Goal: Task Accomplishment & Management: Manage account settings

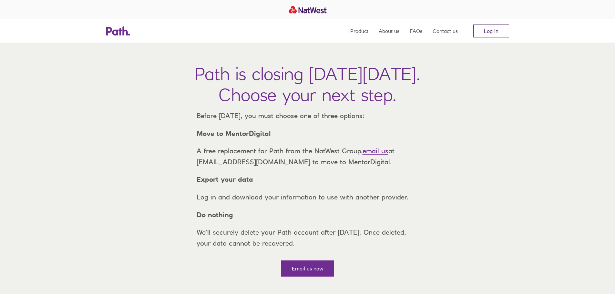
click at [500, 30] on link "Log in" at bounding box center [491, 31] width 36 height 13
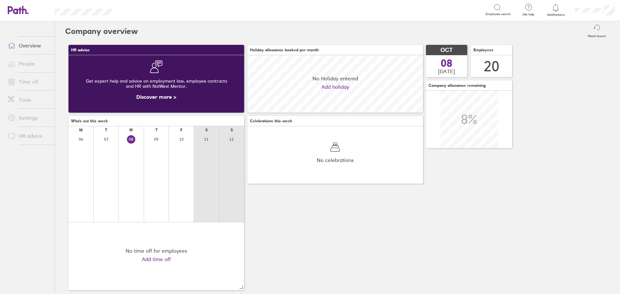
scroll to position [57, 176]
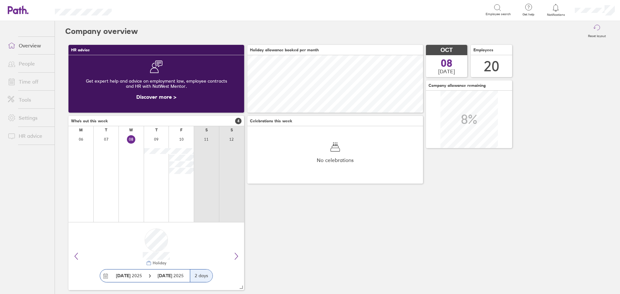
click at [27, 64] on link "People" at bounding box center [29, 63] width 52 height 13
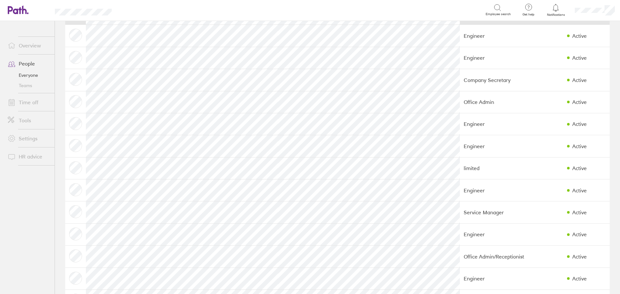
scroll to position [129, 0]
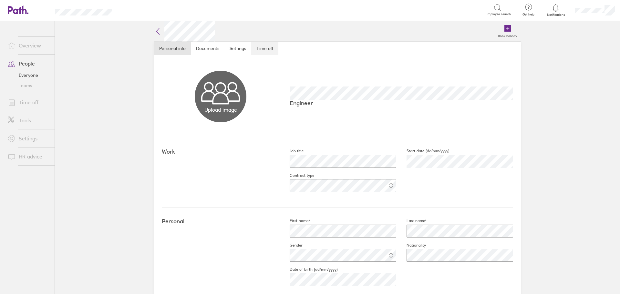
click at [267, 49] on link "Time off" at bounding box center [264, 48] width 27 height 13
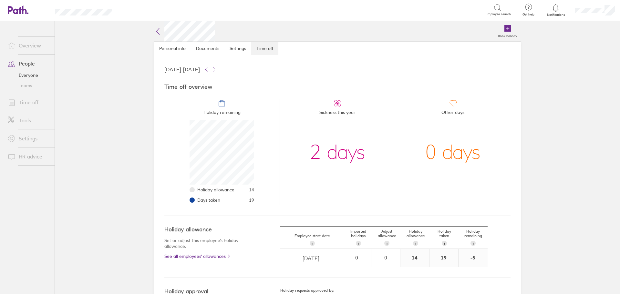
scroll to position [65, 65]
click at [26, 102] on link "Time off" at bounding box center [29, 102] width 52 height 13
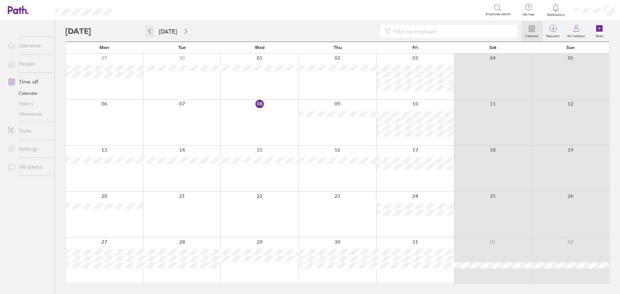
click at [149, 32] on icon "button" at bounding box center [150, 31] width 2 height 5
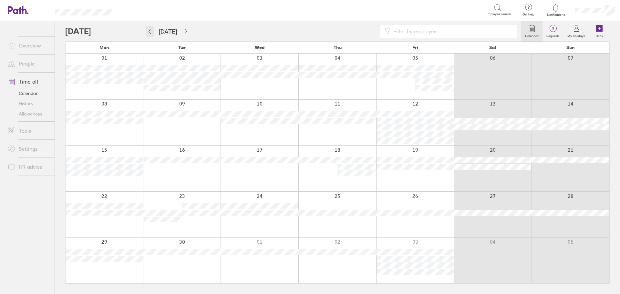
click at [149, 32] on icon "button" at bounding box center [150, 31] width 2 height 5
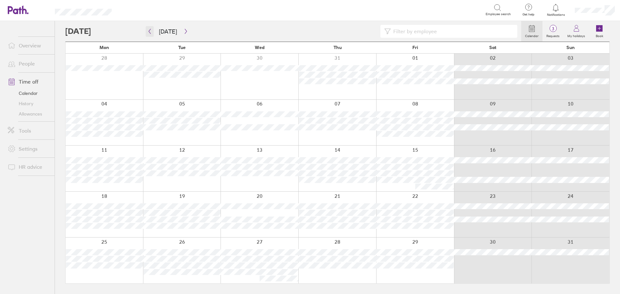
click at [149, 32] on icon "button" at bounding box center [150, 31] width 2 height 5
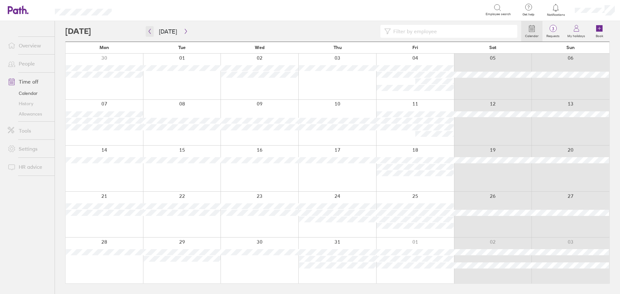
click at [149, 32] on icon "button" at bounding box center [150, 31] width 2 height 5
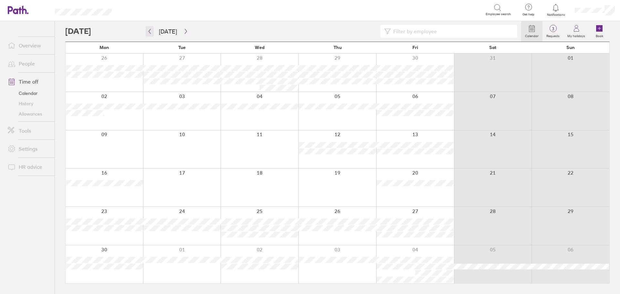
click at [149, 32] on icon "button" at bounding box center [150, 31] width 2 height 5
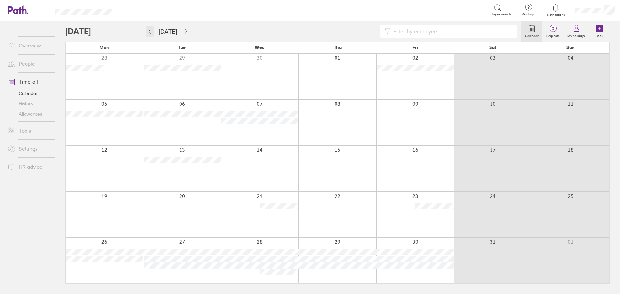
click at [149, 32] on icon "button" at bounding box center [150, 31] width 2 height 5
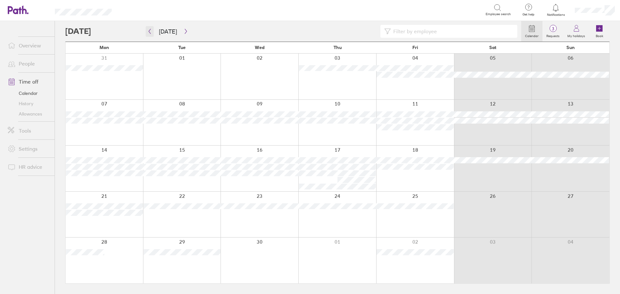
click at [149, 32] on icon "button" at bounding box center [150, 31] width 2 height 5
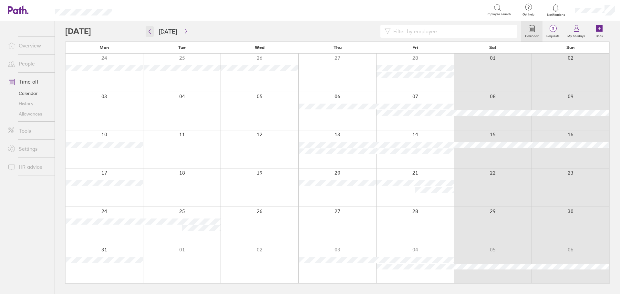
click at [149, 32] on icon "button" at bounding box center [150, 31] width 2 height 5
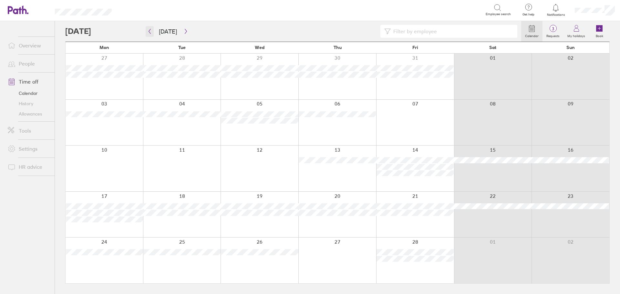
click at [149, 32] on icon "button" at bounding box center [150, 31] width 2 height 5
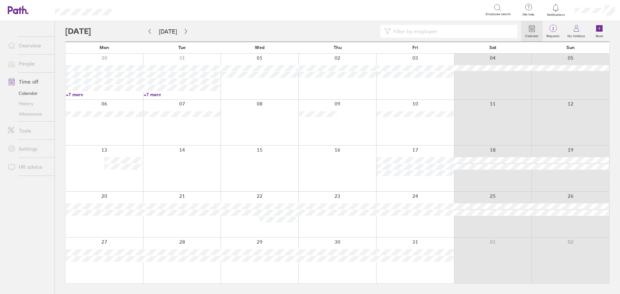
click at [457, 30] on input at bounding box center [452, 31] width 123 height 12
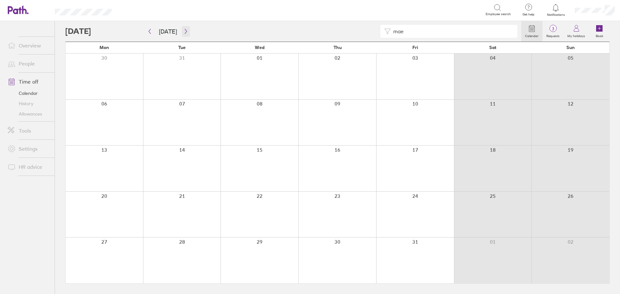
type input "mae"
click at [184, 29] on icon "button" at bounding box center [185, 31] width 5 height 5
click at [184, 32] on icon "button" at bounding box center [185, 31] width 5 height 5
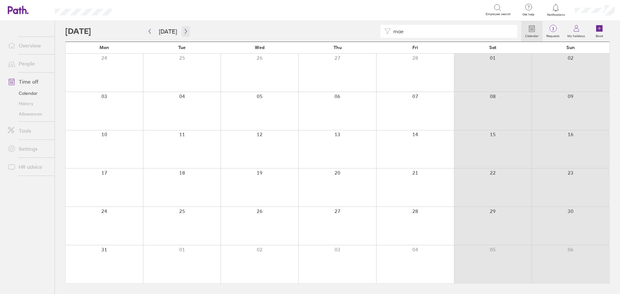
click at [184, 32] on icon "button" at bounding box center [185, 31] width 5 height 5
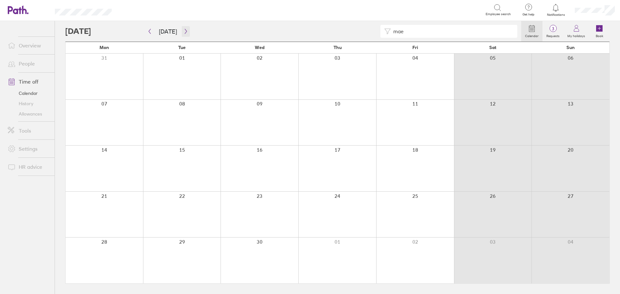
click at [184, 32] on icon "button" at bounding box center [185, 31] width 5 height 5
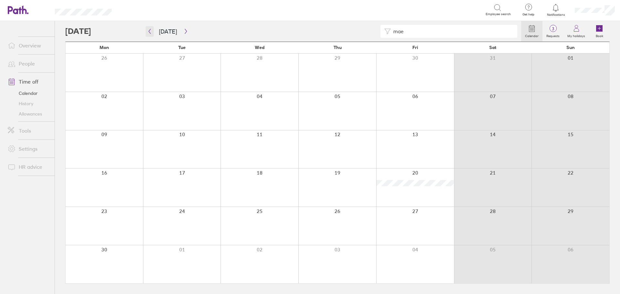
click at [151, 33] on icon "button" at bounding box center [149, 31] width 5 height 5
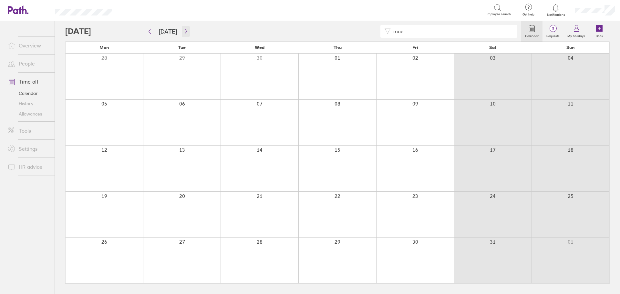
click at [183, 32] on icon "button" at bounding box center [185, 31] width 5 height 5
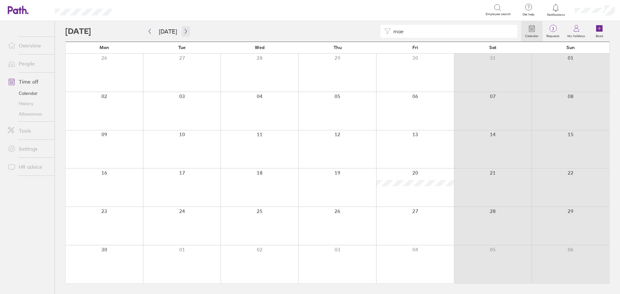
click at [183, 32] on icon "button" at bounding box center [185, 31] width 5 height 5
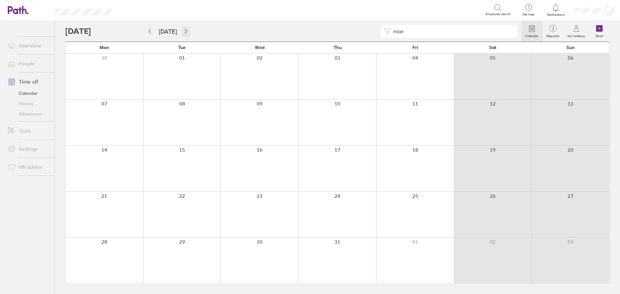
click at [183, 32] on icon "button" at bounding box center [185, 31] width 5 height 5
click at [185, 32] on icon "button" at bounding box center [186, 31] width 2 height 5
click at [183, 29] on icon "button" at bounding box center [185, 31] width 5 height 5
click at [183, 30] on icon "button" at bounding box center [185, 31] width 5 height 5
